Goal: Find specific page/section: Find specific page/section

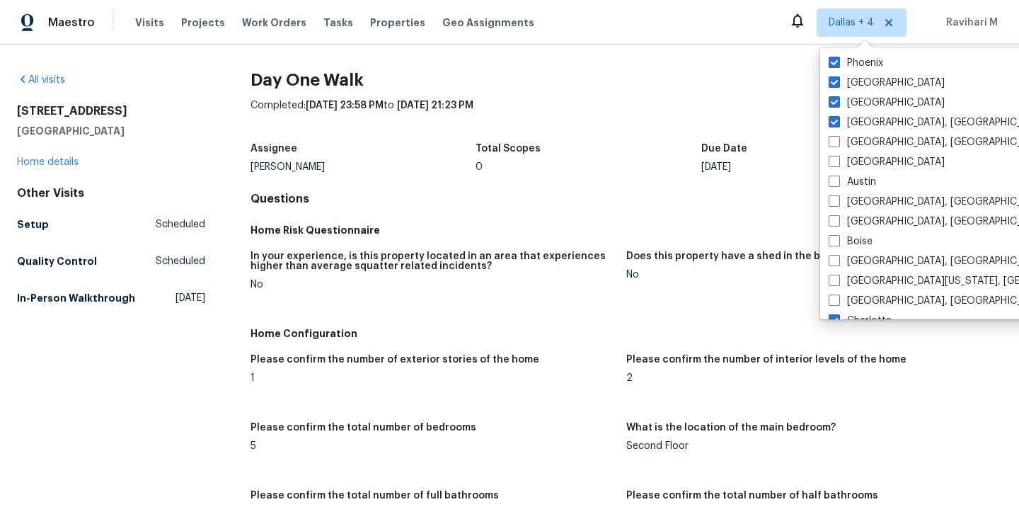
scroll to position [146, 0]
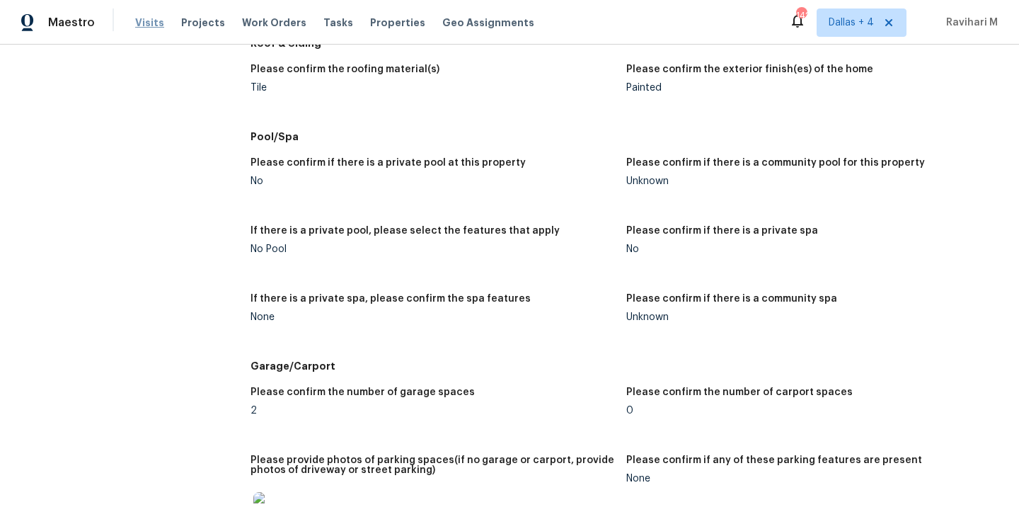
click at [143, 29] on span "Visits" at bounding box center [149, 23] width 29 height 14
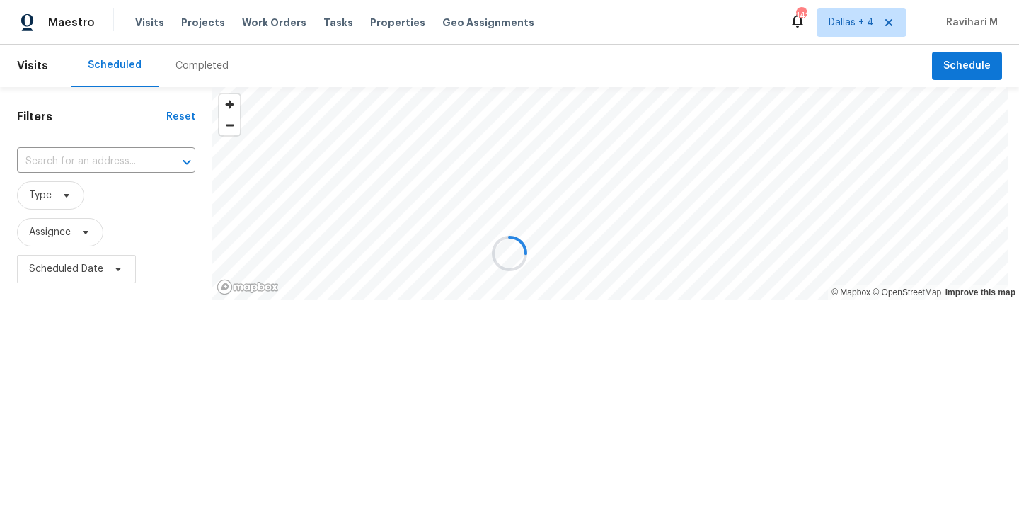
click at [196, 58] on div at bounding box center [509, 253] width 1019 height 507
click at [196, 59] on div "Completed" at bounding box center [201, 66] width 53 height 14
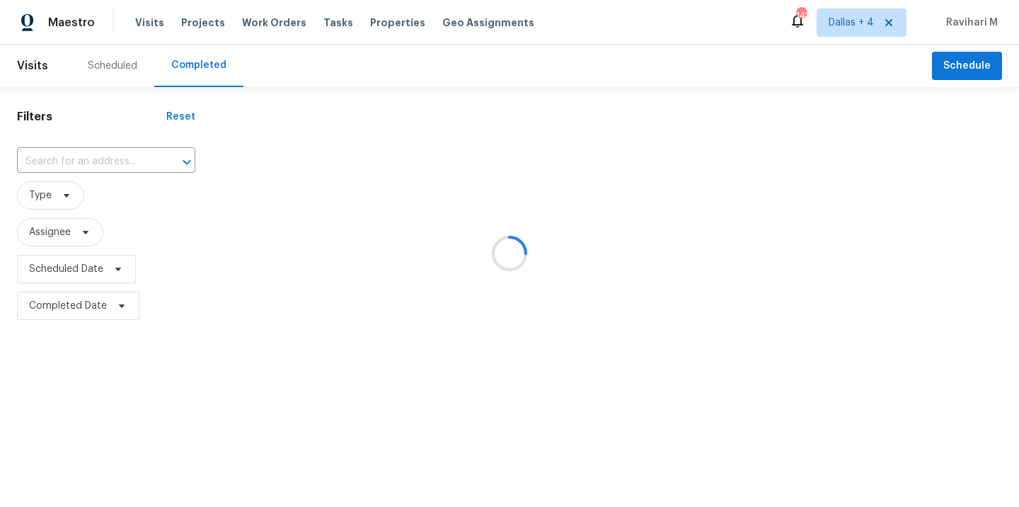
click at [196, 58] on div at bounding box center [509, 253] width 1019 height 507
click at [81, 163] on div at bounding box center [509, 253] width 1019 height 507
click at [47, 159] on div at bounding box center [509, 253] width 1019 height 507
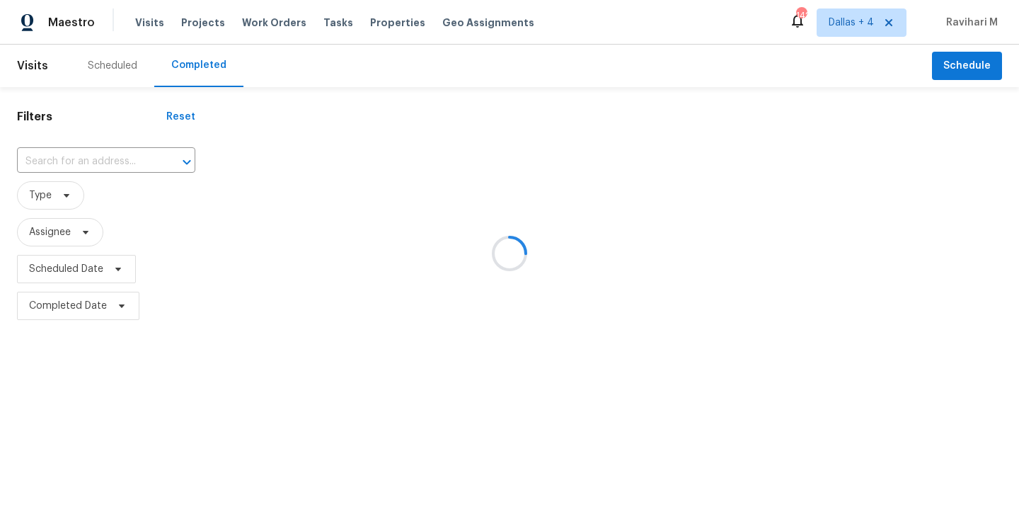
click at [47, 159] on div at bounding box center [509, 253] width 1019 height 507
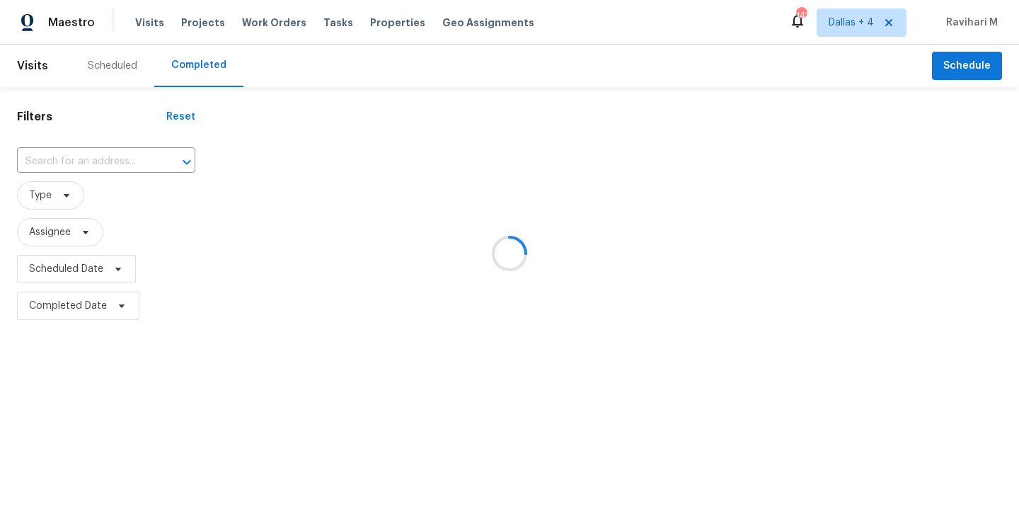
click at [47, 159] on div at bounding box center [509, 253] width 1019 height 507
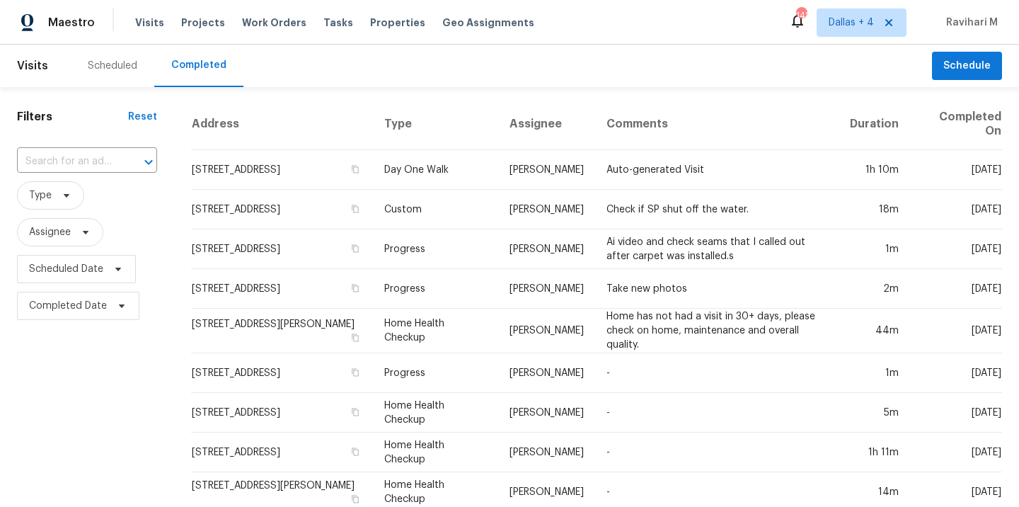
click at [47, 156] on input "text" at bounding box center [67, 162] width 100 height 22
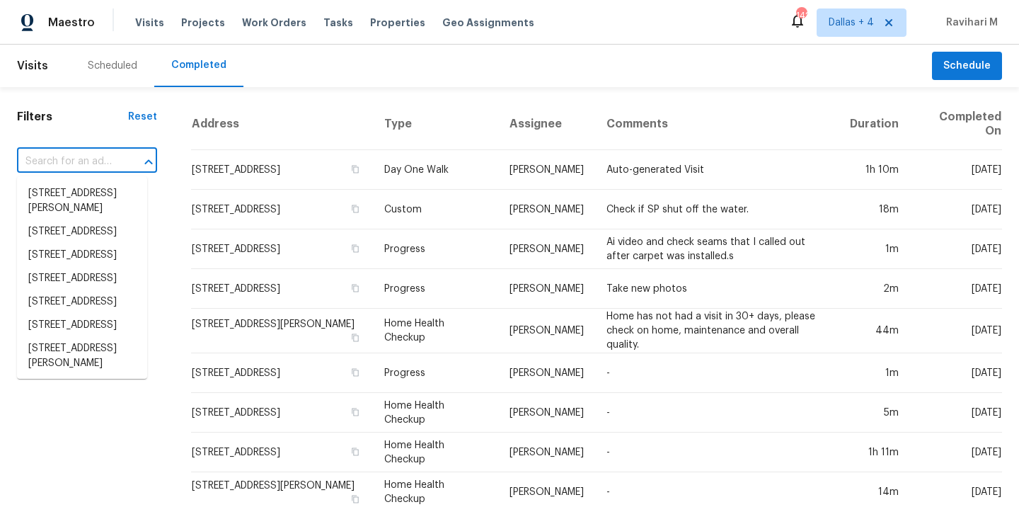
paste input "[STREET_ADDRESS]"
type input "[STREET_ADDRESS]"
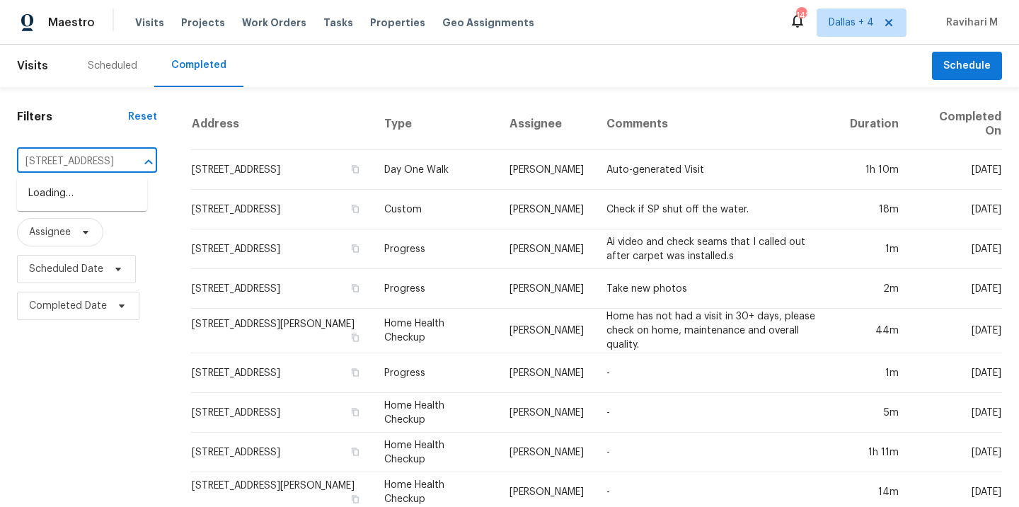
scroll to position [0, 110]
click at [57, 195] on li "[STREET_ADDRESS]" at bounding box center [82, 193] width 130 height 23
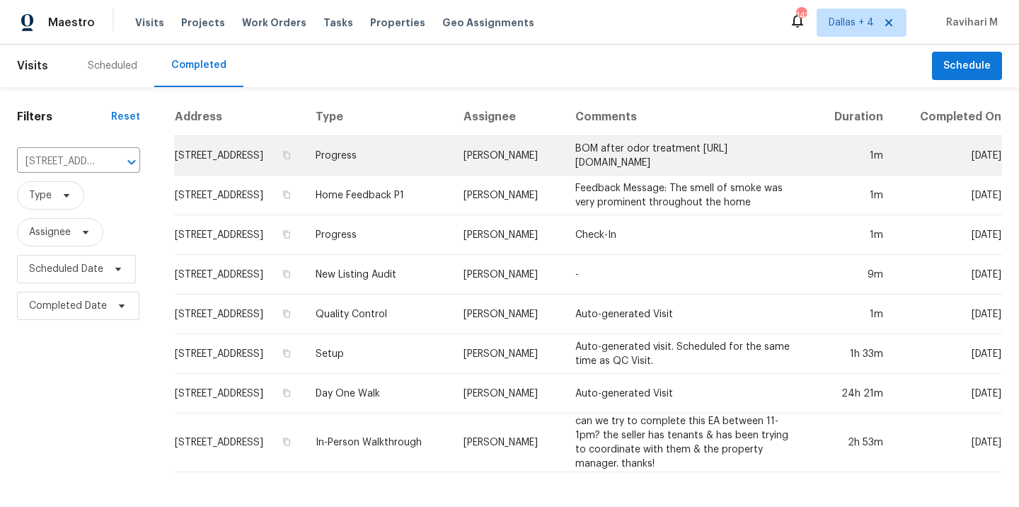
click at [385, 163] on td "Progress" at bounding box center [378, 156] width 148 height 40
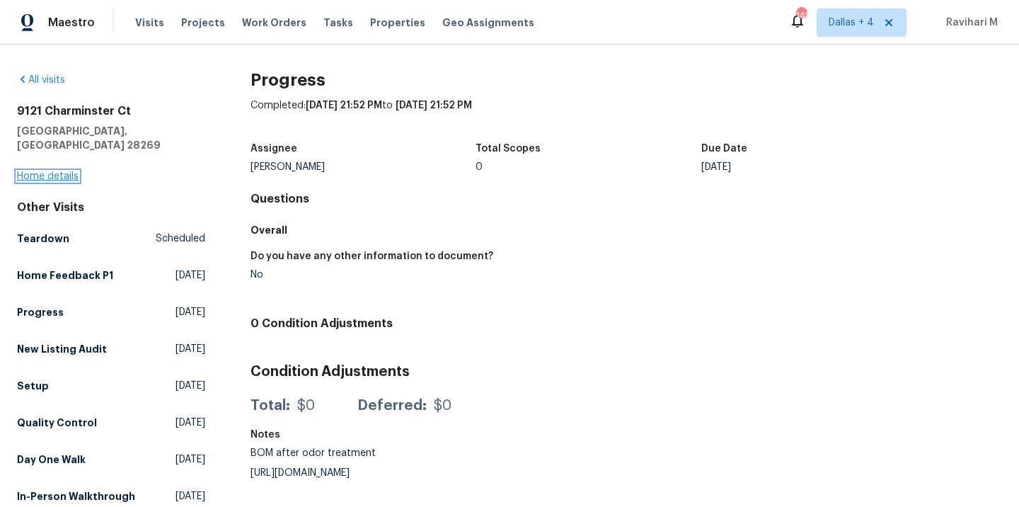
click at [60, 171] on link "Home details" at bounding box center [48, 176] width 62 height 10
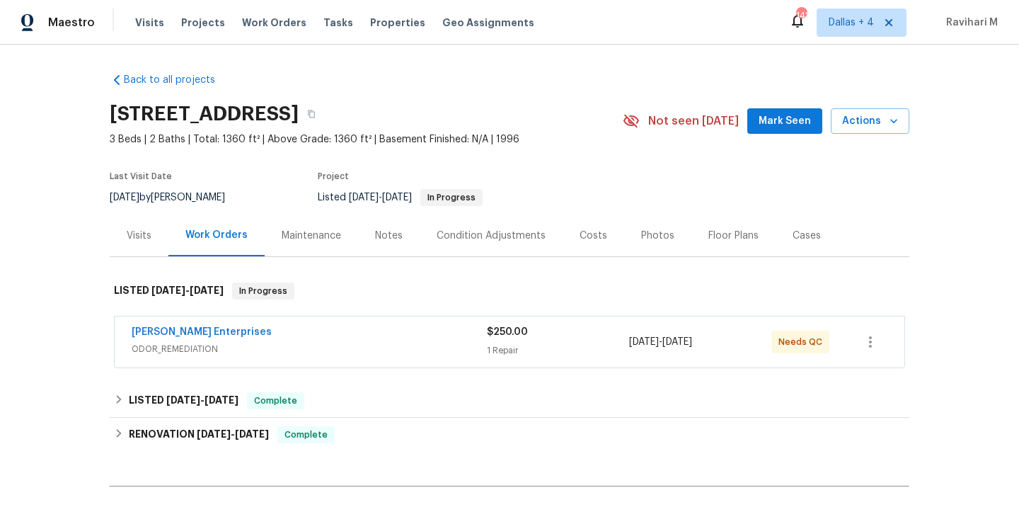
click at [262, 335] on div "[PERSON_NAME] Enterprises" at bounding box center [309, 333] width 355 height 17
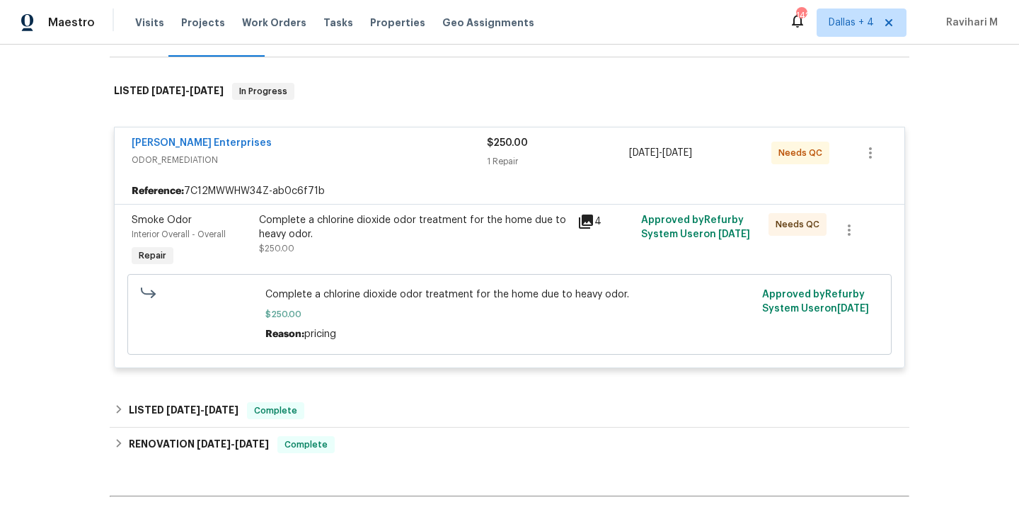
scroll to position [226, 0]
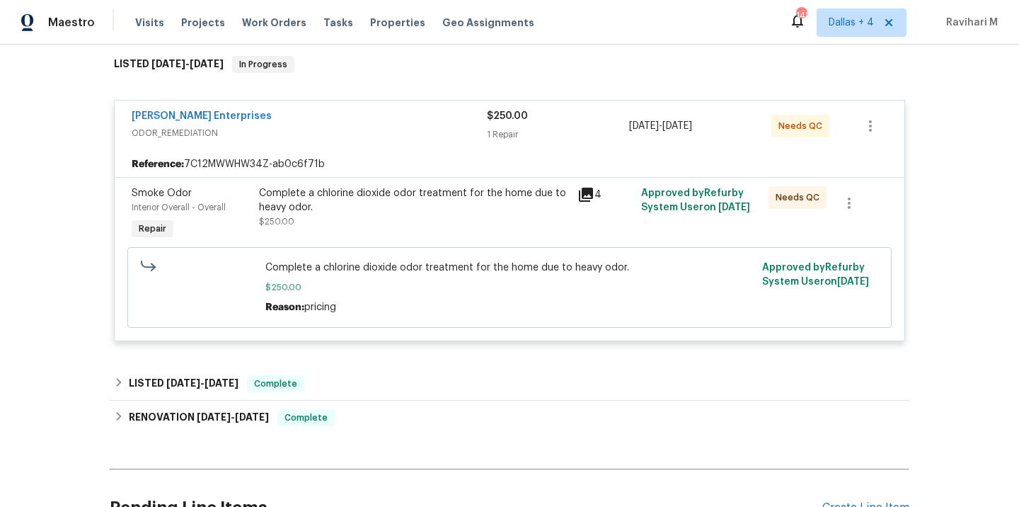
click at [579, 201] on icon at bounding box center [586, 195] width 14 height 14
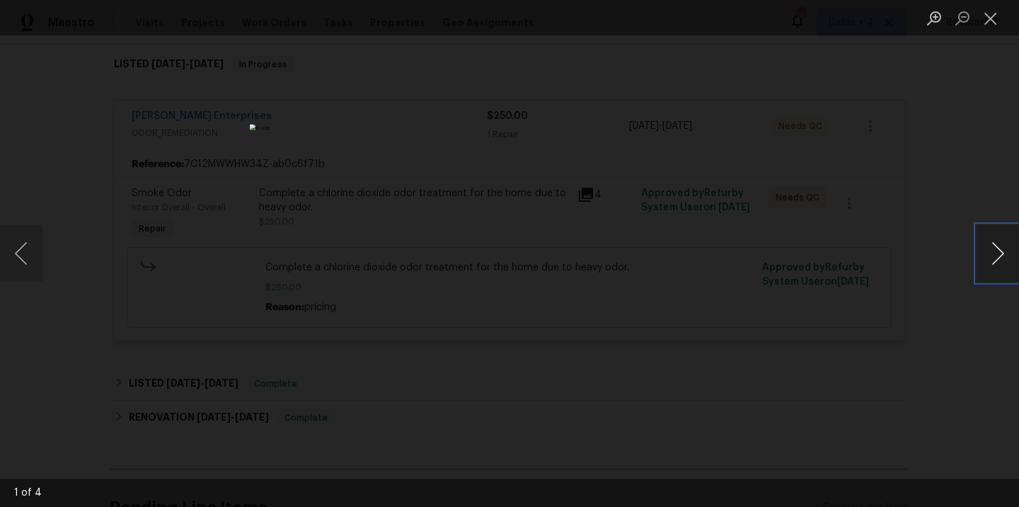
click at [1001, 260] on button "Next image" at bounding box center [997, 253] width 42 height 57
